Goal: Obtain resource: Download file/media

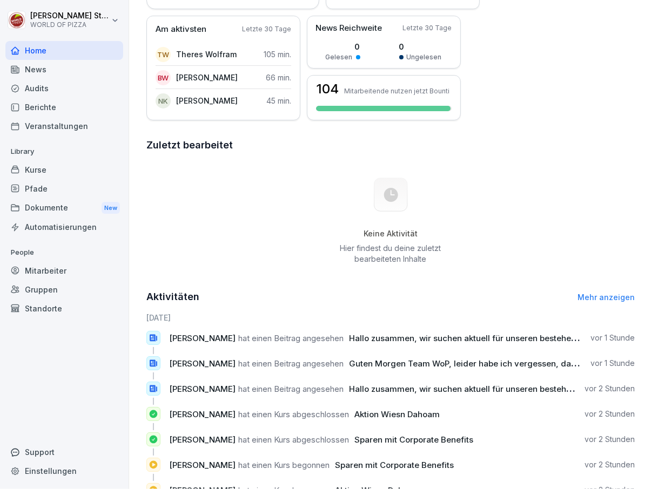
scroll to position [272, 0]
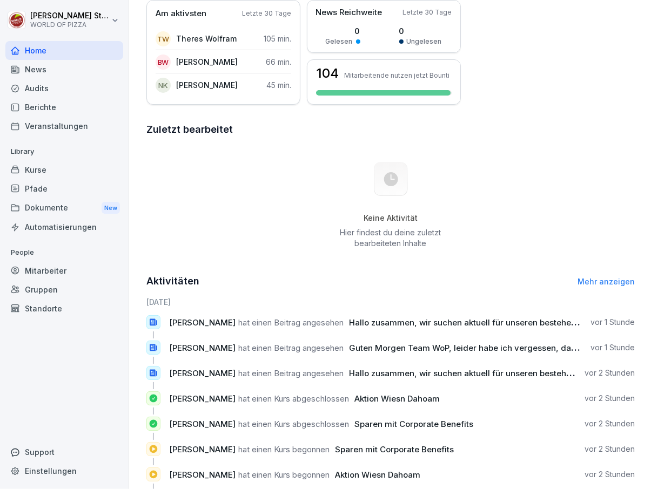
click at [83, 268] on div "Mitarbeiter" at bounding box center [64, 270] width 118 height 19
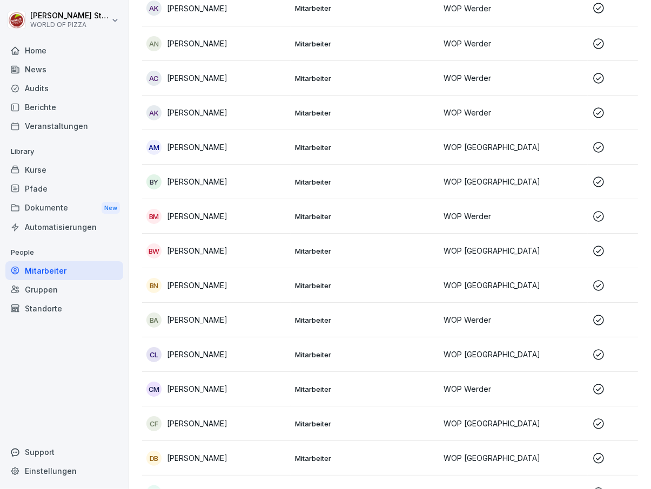
scroll to position [11, 0]
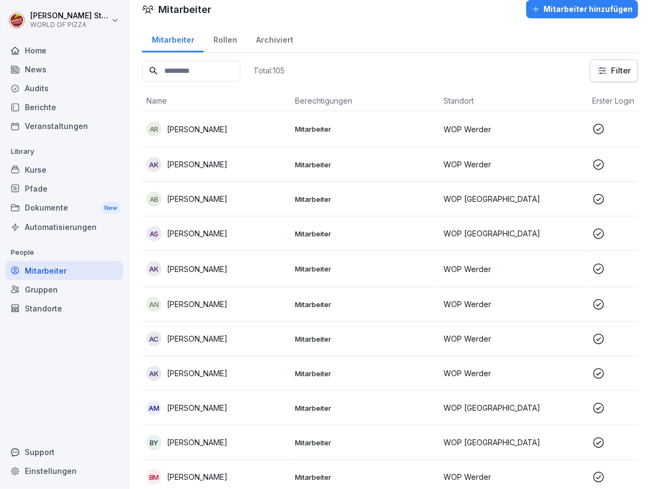
click at [78, 309] on div "Standorte" at bounding box center [64, 308] width 118 height 19
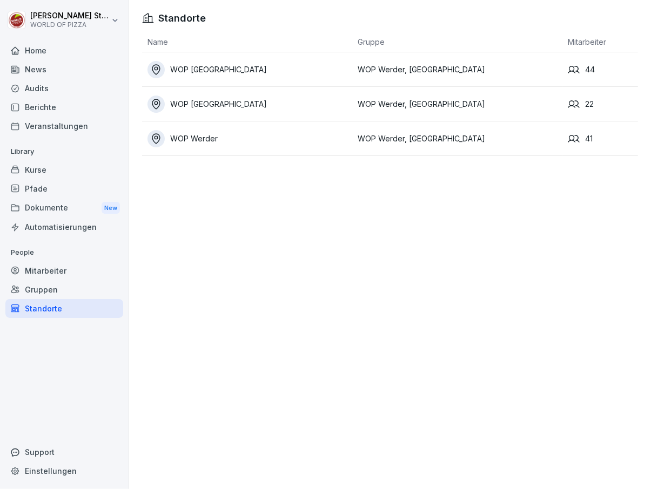
click at [61, 110] on div "Berichte" at bounding box center [64, 107] width 118 height 19
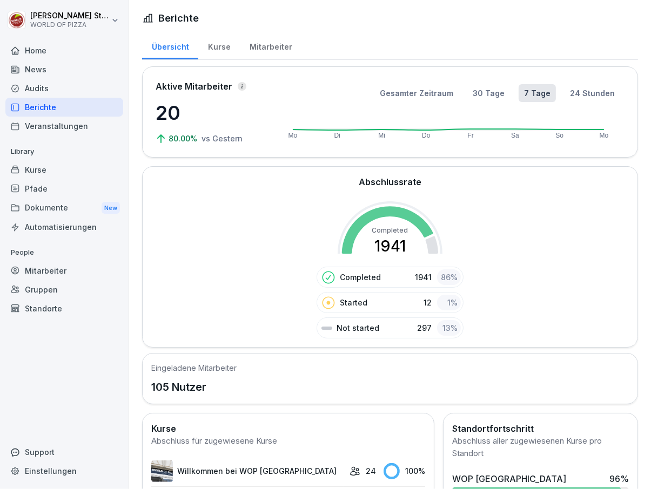
click at [80, 69] on div "News" at bounding box center [64, 69] width 118 height 19
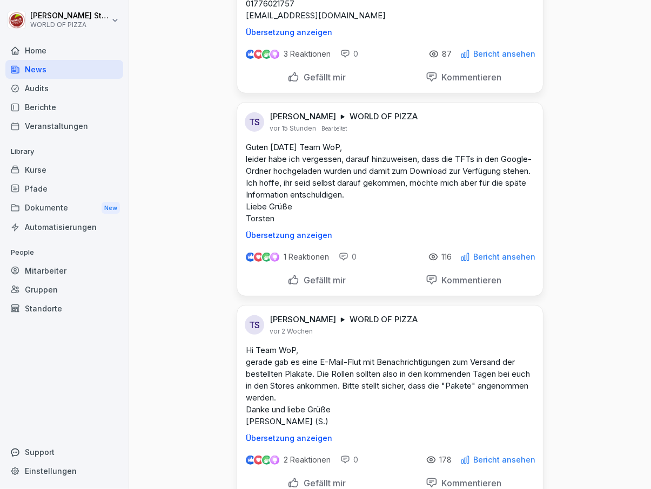
scroll to position [252, 0]
click at [64, 207] on div "Dokumente New" at bounding box center [64, 208] width 118 height 20
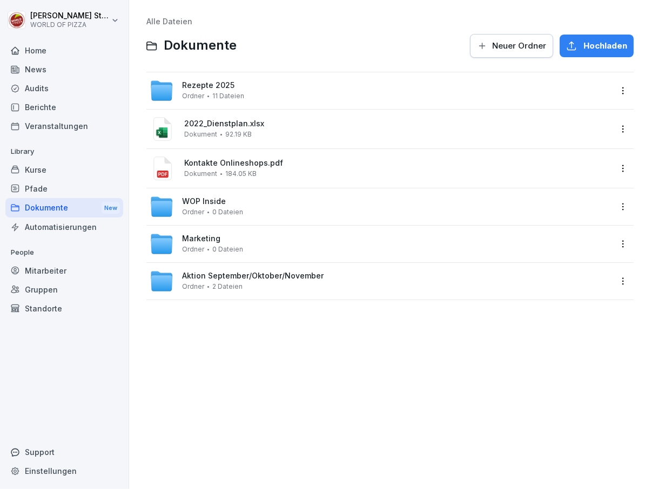
click at [324, 82] on div "Rezepte 2025 Ordner 11 Dateien" at bounding box center [380, 91] width 461 height 24
click at [317, 290] on div "Aktion September/Oktober/November Ordner 2 Dateien" at bounding box center [253, 281] width 142 height 19
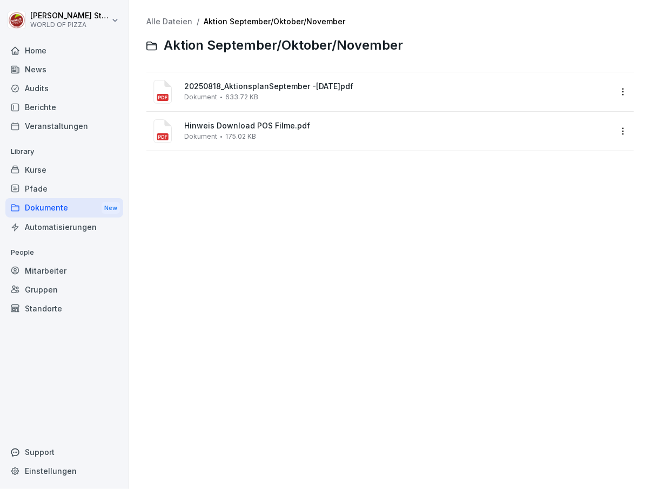
click at [281, 134] on div "Hinweis Download POS Filme.pdf Dokument 175.02 KB" at bounding box center [397, 131] width 427 height 19
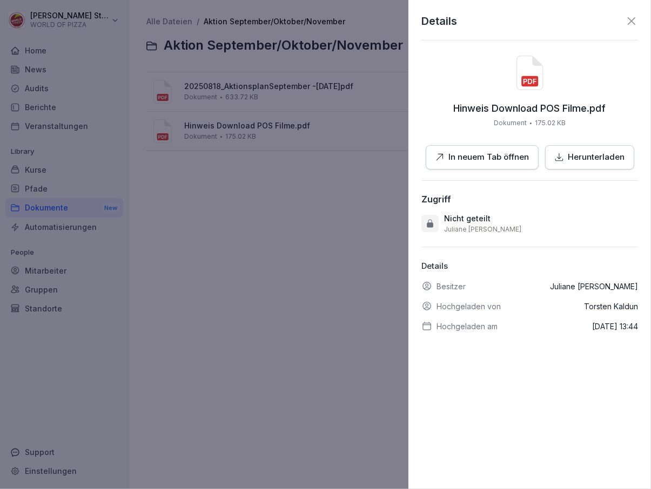
click at [597, 153] on p "Herunterladen" at bounding box center [596, 157] width 57 height 12
click at [317, 237] on div at bounding box center [325, 244] width 651 height 489
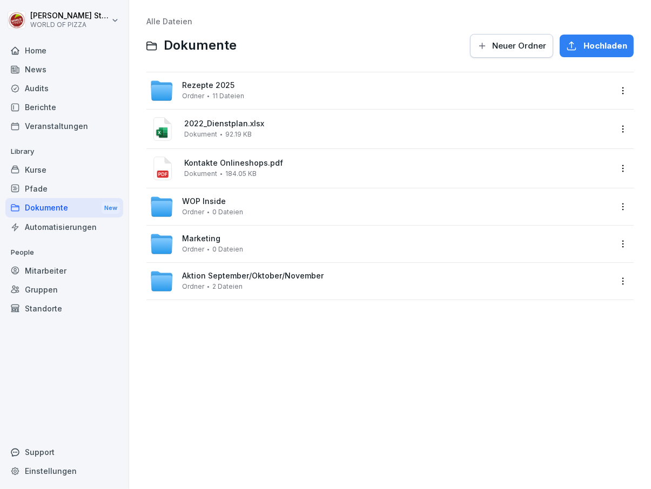
click at [292, 85] on div "Rezepte 2025 Ordner 11 Dateien" at bounding box center [380, 91] width 461 height 24
click at [278, 90] on div "Rezepte 2025 Ordner 11 Dateien" at bounding box center [380, 91] width 461 height 24
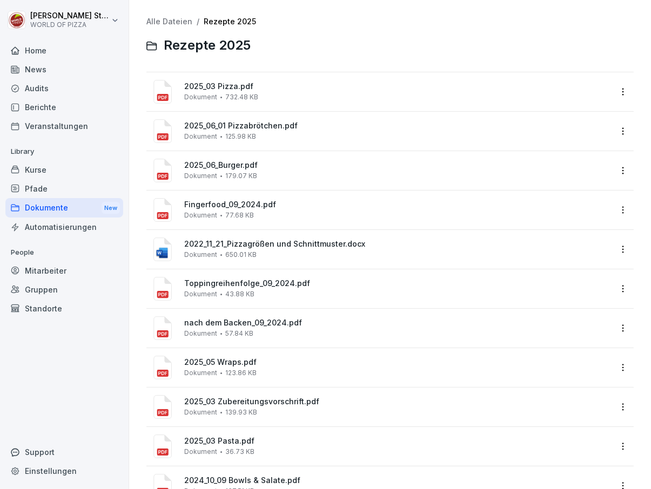
click at [65, 224] on div "Automatisierungen" at bounding box center [64, 227] width 118 height 19
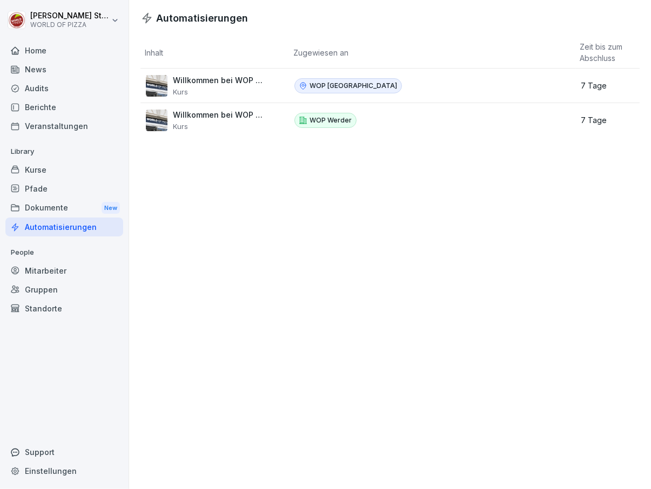
click at [54, 203] on div "Dokumente New" at bounding box center [64, 208] width 118 height 20
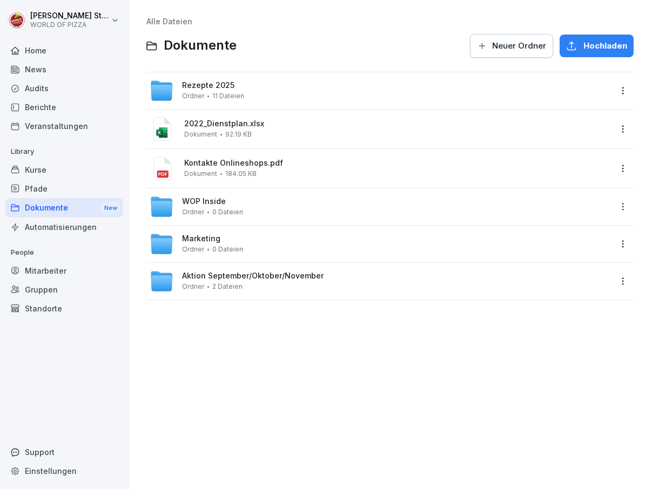
click at [339, 91] on div "Rezepte 2025 Ordner 11 Dateien" at bounding box center [380, 91] width 461 height 24
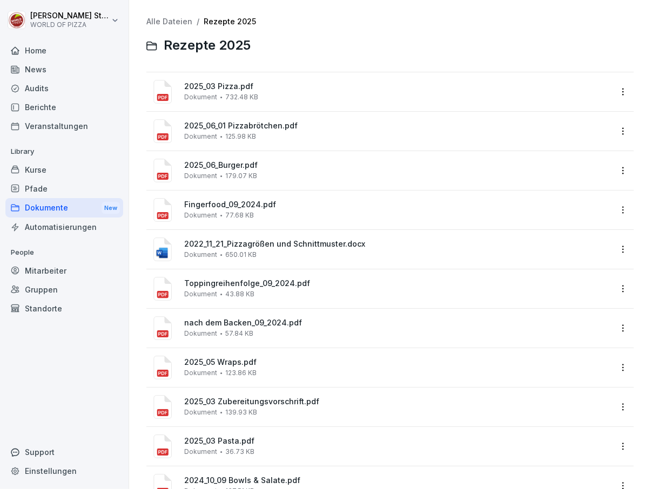
click at [47, 208] on div "Dokumente New" at bounding box center [64, 208] width 118 height 20
